Goal: Information Seeking & Learning: Learn about a topic

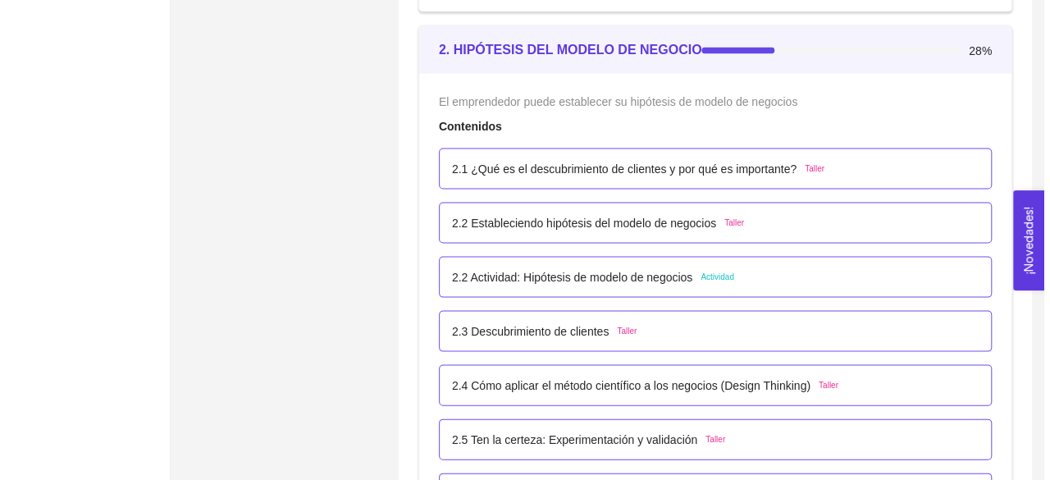
scroll to position [1647, 0]
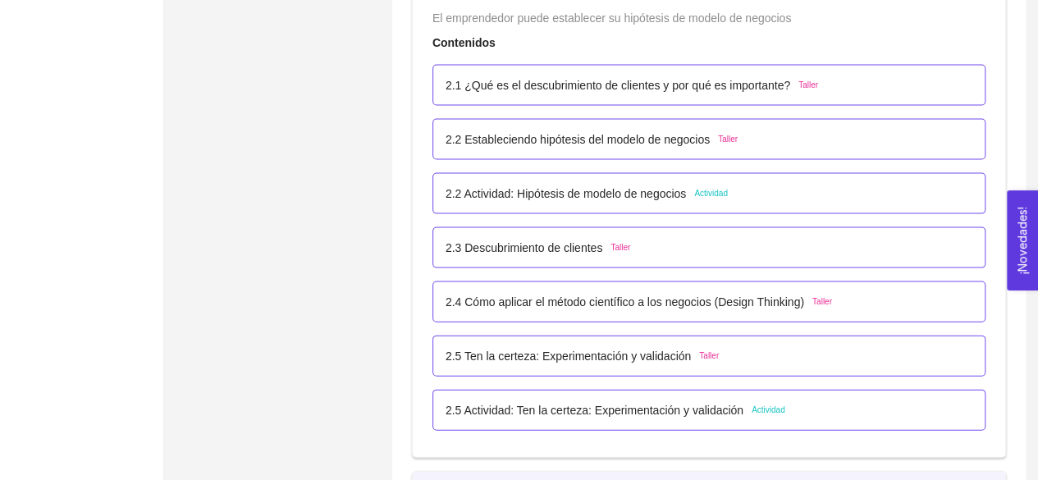
click at [567, 188] on p "2.2 Actividad: Hipótesis de modelo de negocios" at bounding box center [565, 194] width 240 height 18
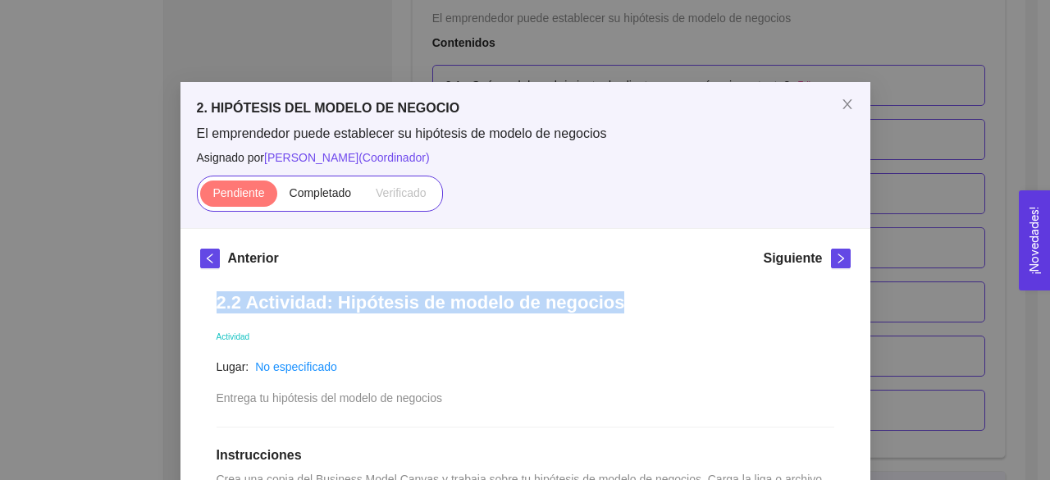
drag, startPoint x: 620, startPoint y: 296, endPoint x: 202, endPoint y: 310, distance: 418.6
copy h1 "2.2 Actividad: Hipótesis de modelo de negocios"
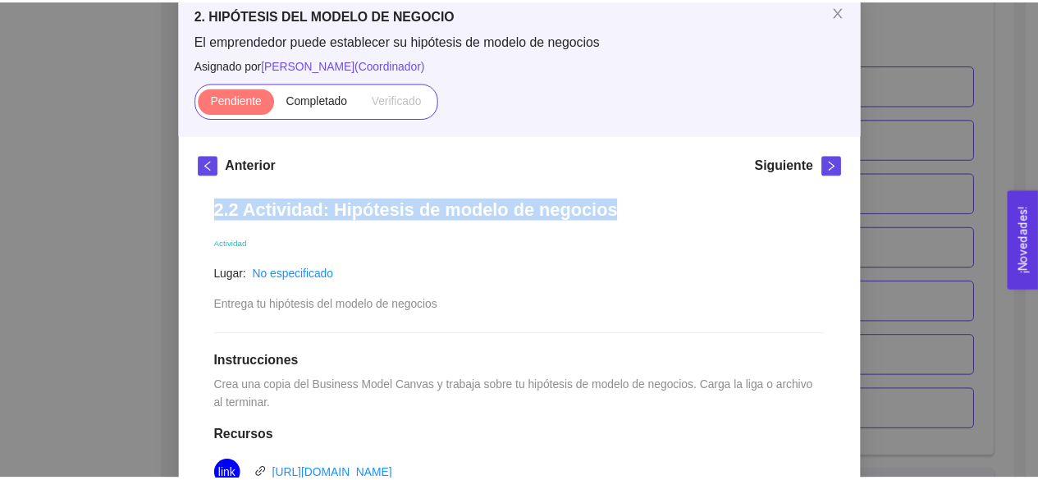
scroll to position [94, 0]
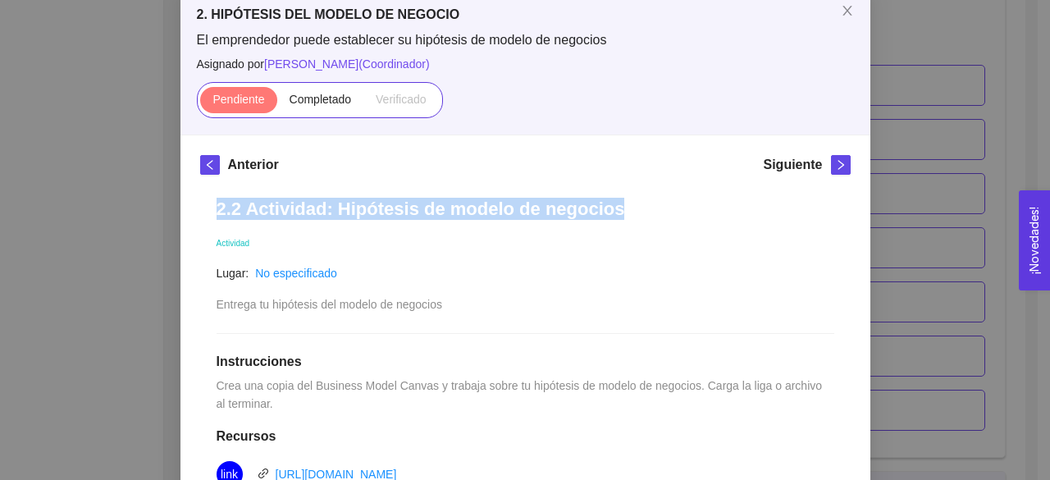
click at [110, 214] on div "2. HIPÓTESIS DEL MODELO DE NEGOCIO El emprendedor puede establecer su hipótesis…" at bounding box center [525, 240] width 1050 height 480
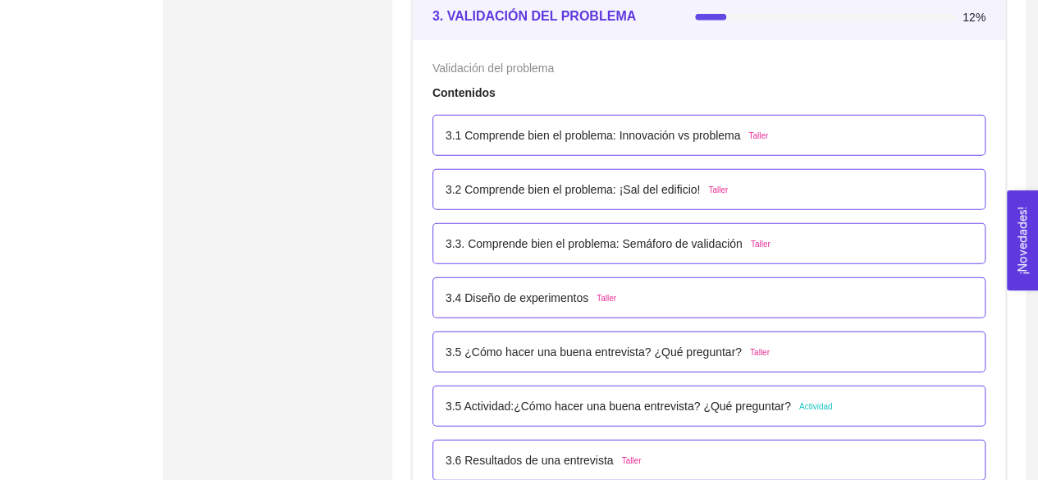
scroll to position [2176, 0]
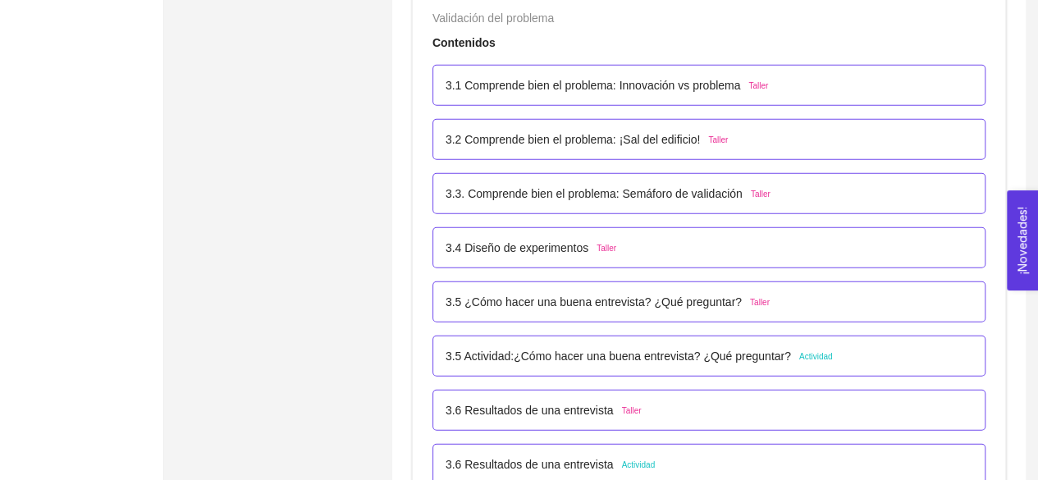
click at [596, 352] on p "3.5 Actividad:¿Cómo hacer una buena entrevista? ¿Qué preguntar?" at bounding box center [617, 356] width 345 height 18
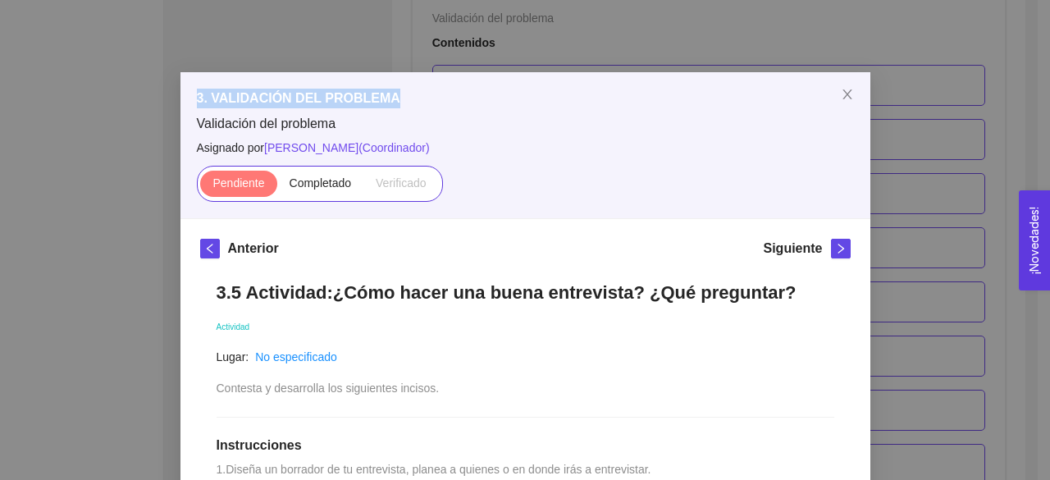
drag, startPoint x: 394, startPoint y: 98, endPoint x: 190, endPoint y: 102, distance: 203.5
click at [197, 102] on h5 "3. VALIDACIÓN DEL PROBLEMA" at bounding box center [525, 99] width 657 height 20
copy h5 "3. VALIDACIÓN DEL PROBLEMA"
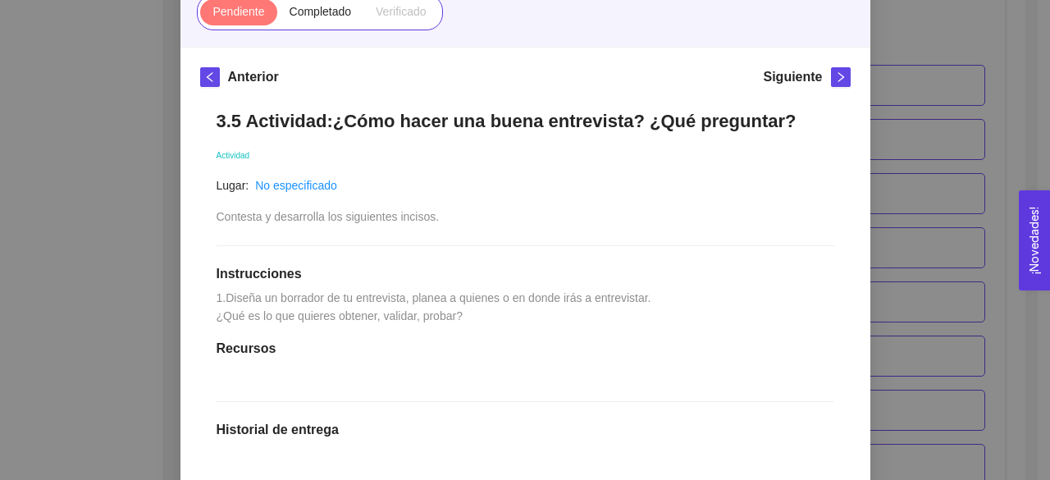
scroll to position [182, 0]
click at [941, 220] on div "3. VALIDACIÓN DEL PROBLEMA Validación del problema Asignado por [PERSON_NAME] (…" at bounding box center [525, 240] width 1050 height 480
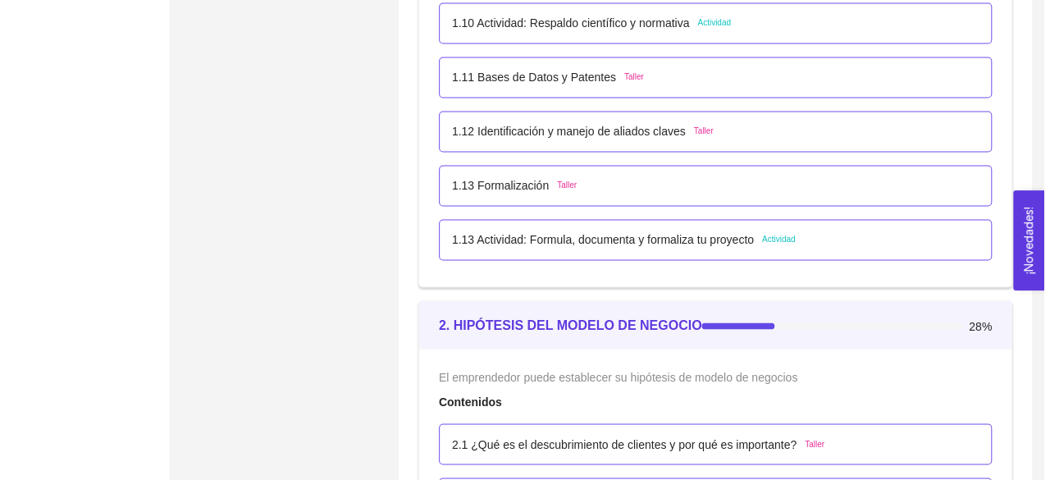
scroll to position [1287, 0]
click at [691, 232] on p "1.13 Actividad: Formula, documenta y formaliza tu proyecto" at bounding box center [596, 240] width 302 height 18
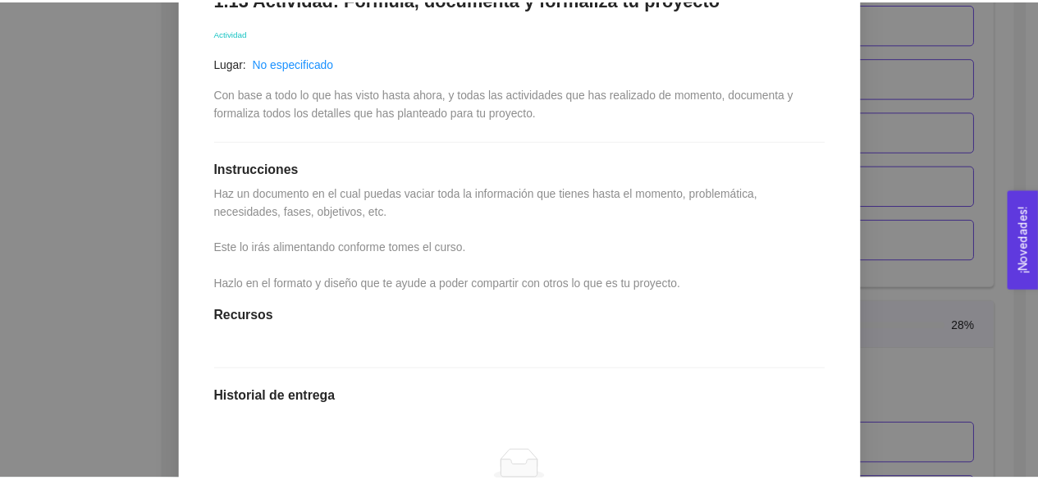
scroll to position [299, 0]
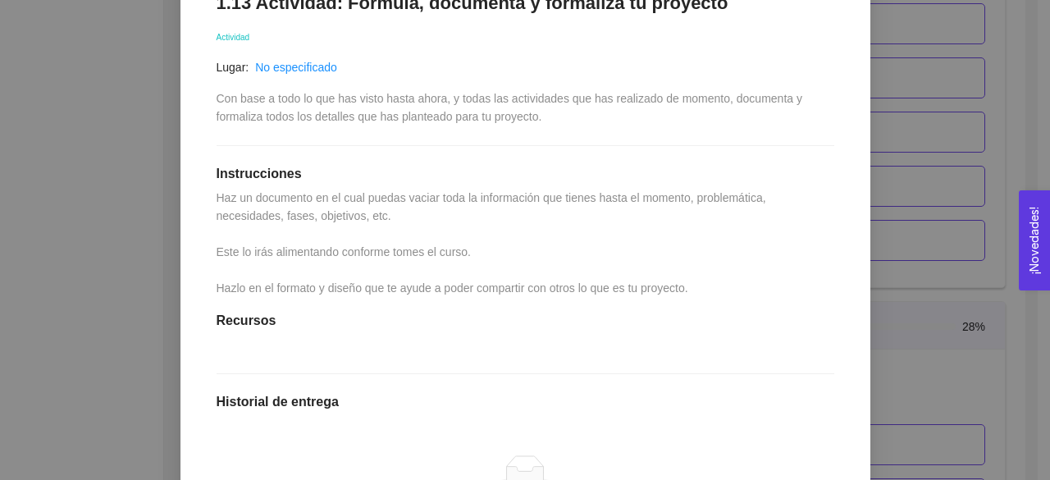
click at [935, 219] on div "1. DESARROLLO DEL PRODUCTO El emprendedor puede conocer los primeros pasos para…" at bounding box center [525, 240] width 1050 height 480
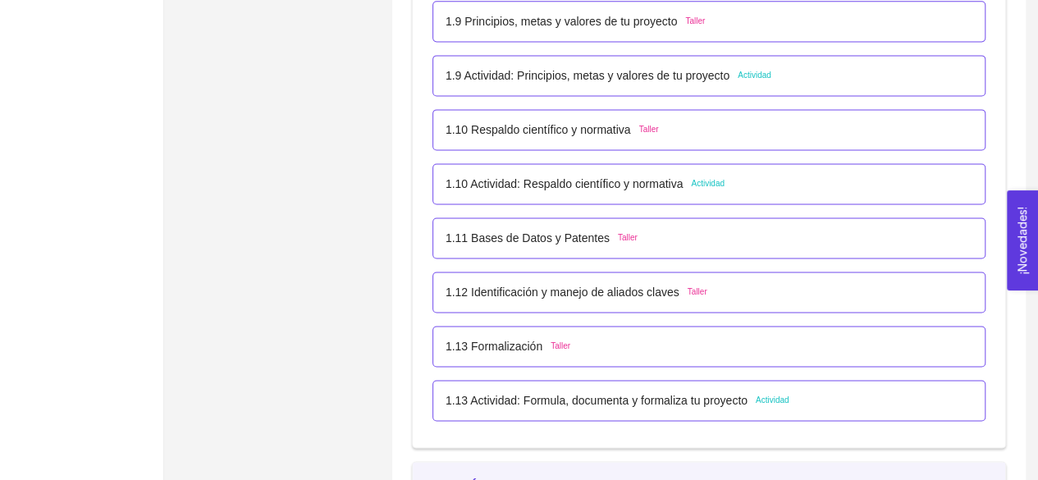
scroll to position [1036, 0]
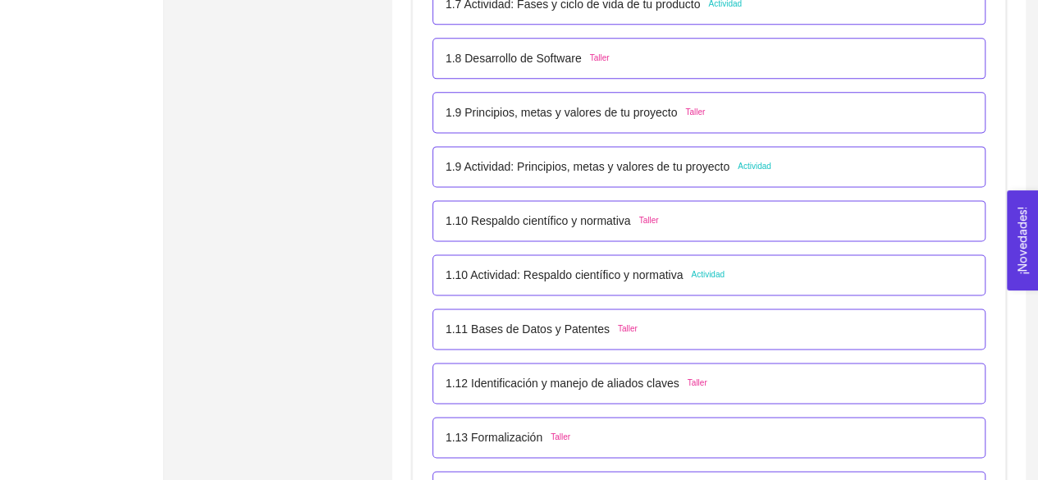
click at [770, 163] on div "1.9 Actividad: Principios, metas y valores de tu proyecto Actividad" at bounding box center [708, 167] width 527 height 18
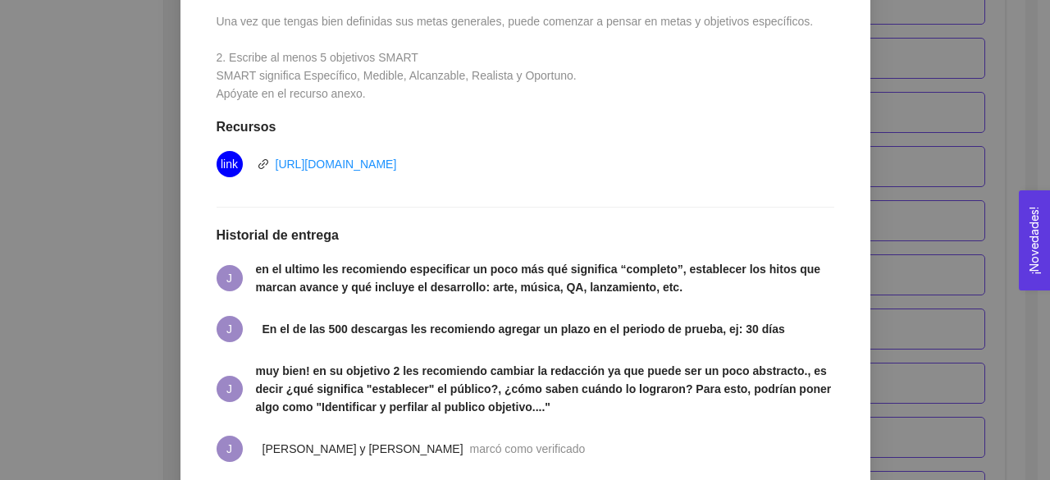
scroll to position [533, 0]
click at [924, 148] on div "1. DESARROLLO DEL PRODUCTO El emprendedor puede conocer los primeros pasos para…" at bounding box center [525, 240] width 1050 height 480
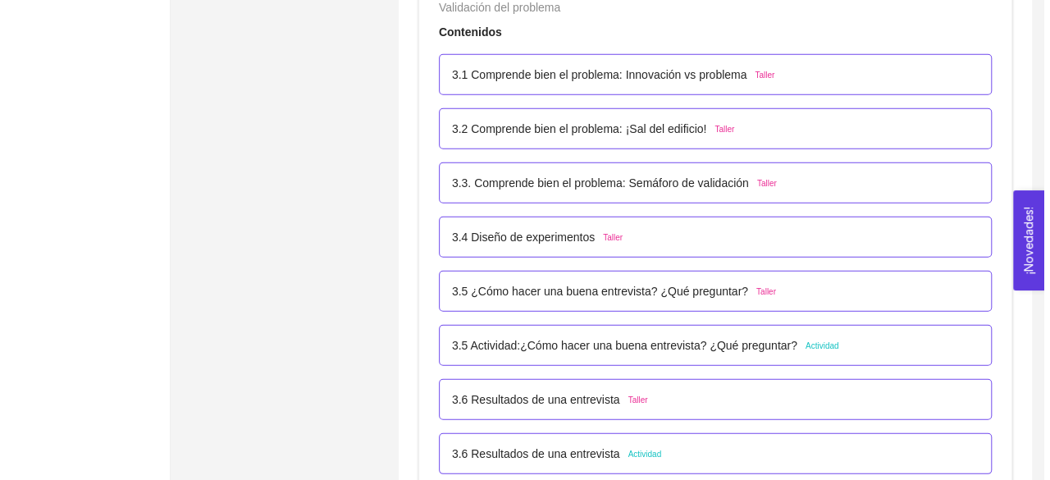
scroll to position [2188, 0]
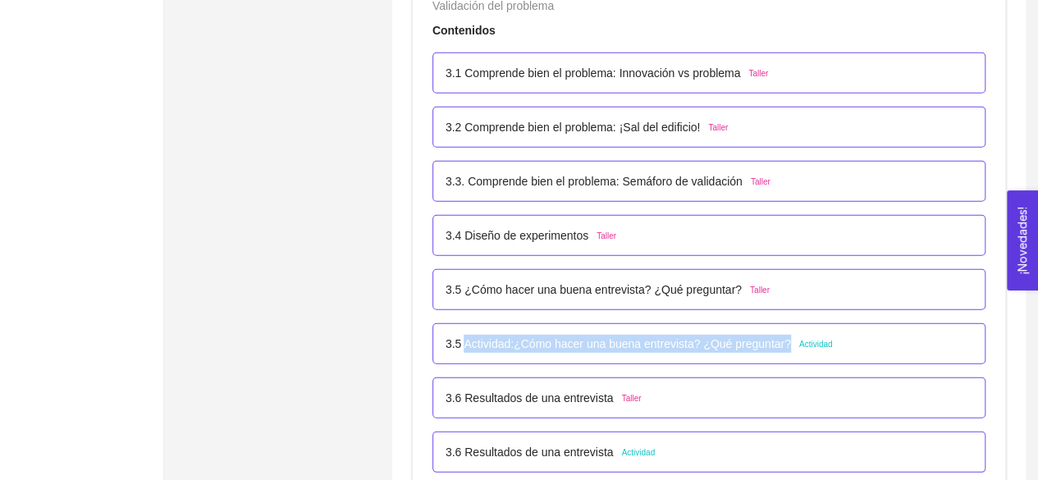
drag, startPoint x: 783, startPoint y: 344, endPoint x: 463, endPoint y: 340, distance: 320.0
click at [463, 340] on div "3.5 Actividad:¿Cómo hacer una buena entrevista? ¿Qué preguntar? Actividad" at bounding box center [638, 344] width 387 height 18
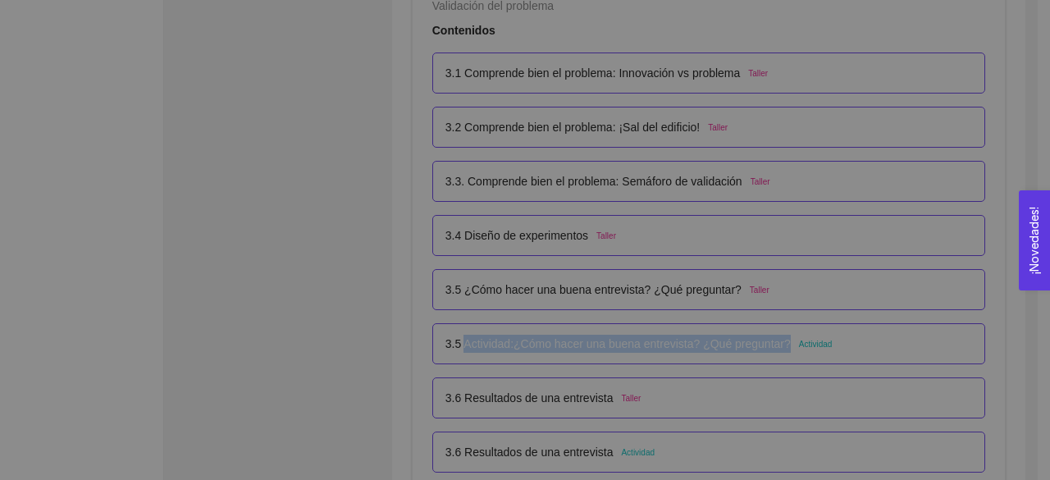
scroll to position [10, 0]
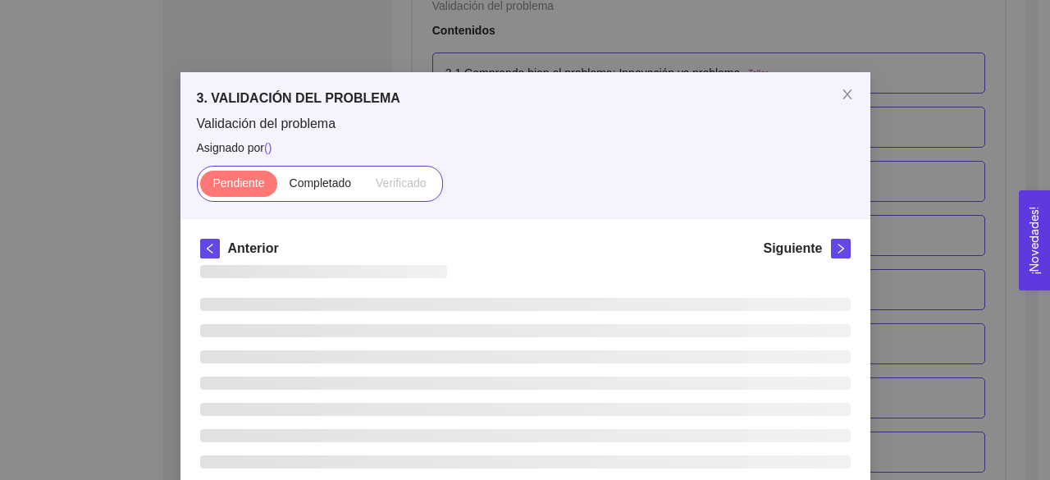
copy p "Actividad:¿Cómo hacer una buena entrevista? ¿Qué preguntar?"
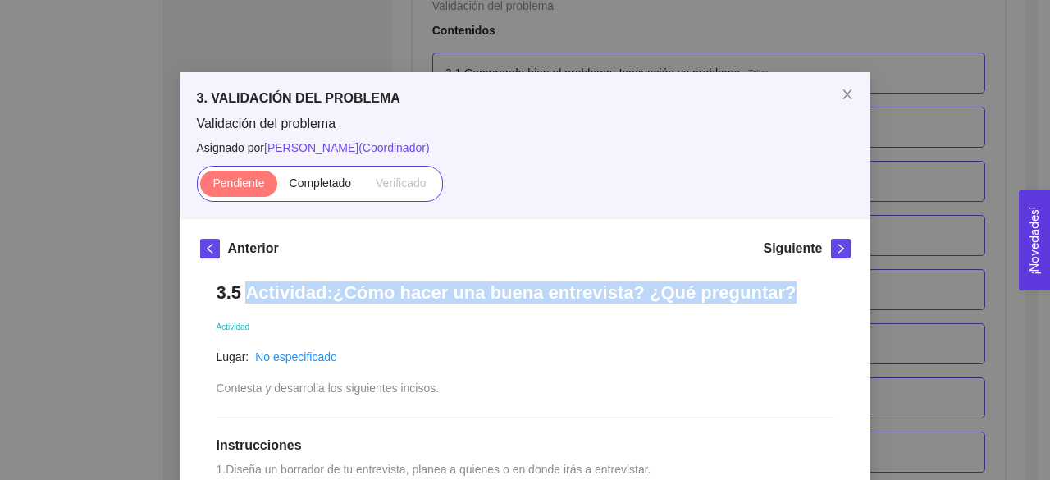
drag, startPoint x: 757, startPoint y: 296, endPoint x: 241, endPoint y: 284, distance: 516.2
click at [241, 284] on h1 "3.5 Actividad:¿Cómo hacer una buena entrevista? ¿Qué preguntar?" at bounding box center [526, 292] width 618 height 22
copy h1 "Actividad:¿Cómo hacer una buena entrevista? ¿Qué preguntar?"
